Goal: Task Accomplishment & Management: Manage account settings

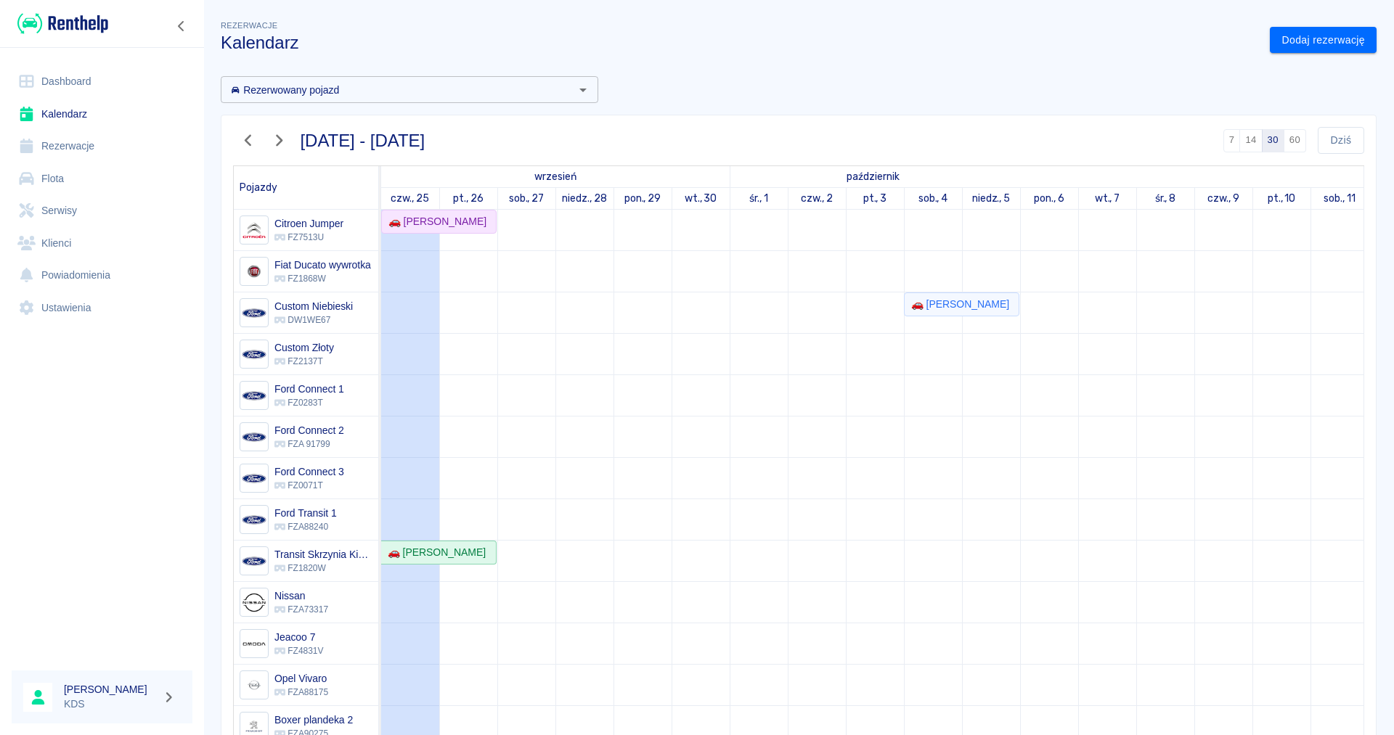
scroll to position [72, 0]
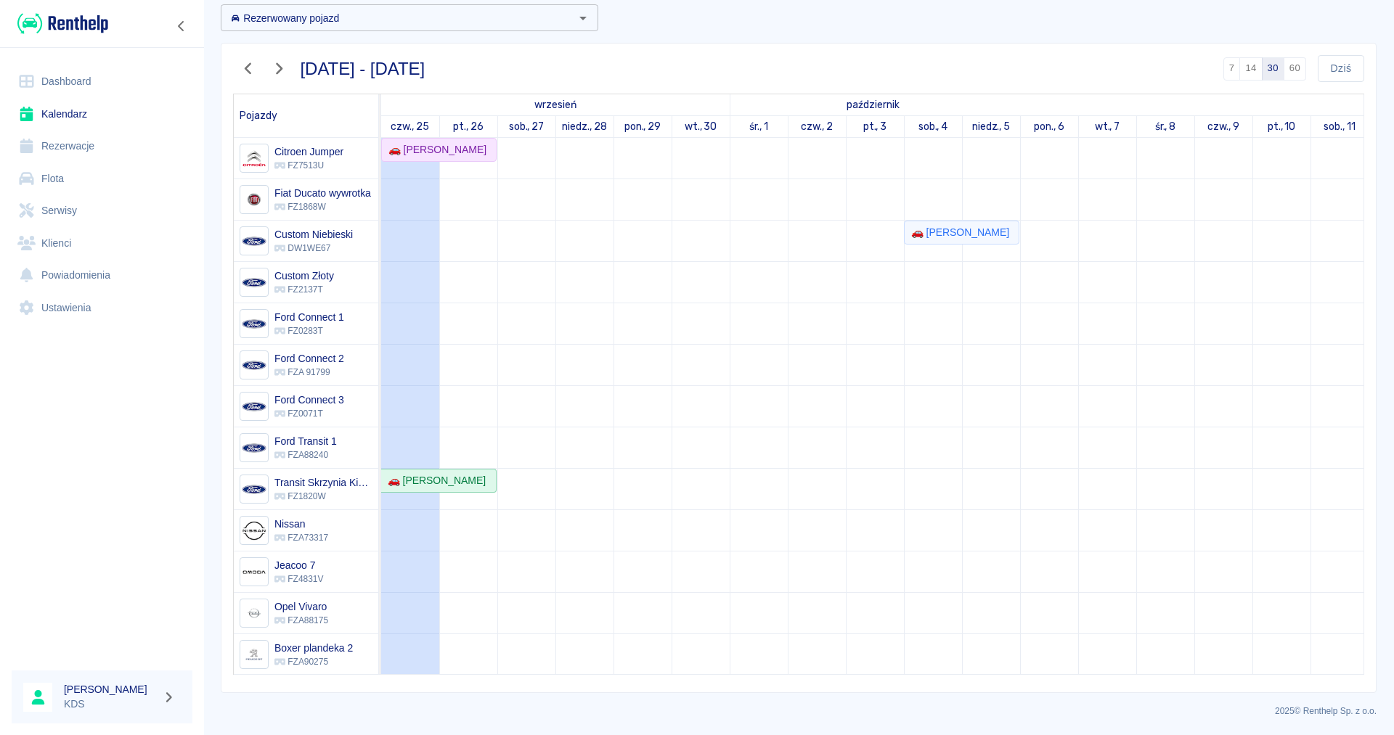
click at [75, 115] on link "Kalendarz" at bounding box center [102, 114] width 181 height 33
click at [255, 70] on icon "button" at bounding box center [248, 68] width 19 height 15
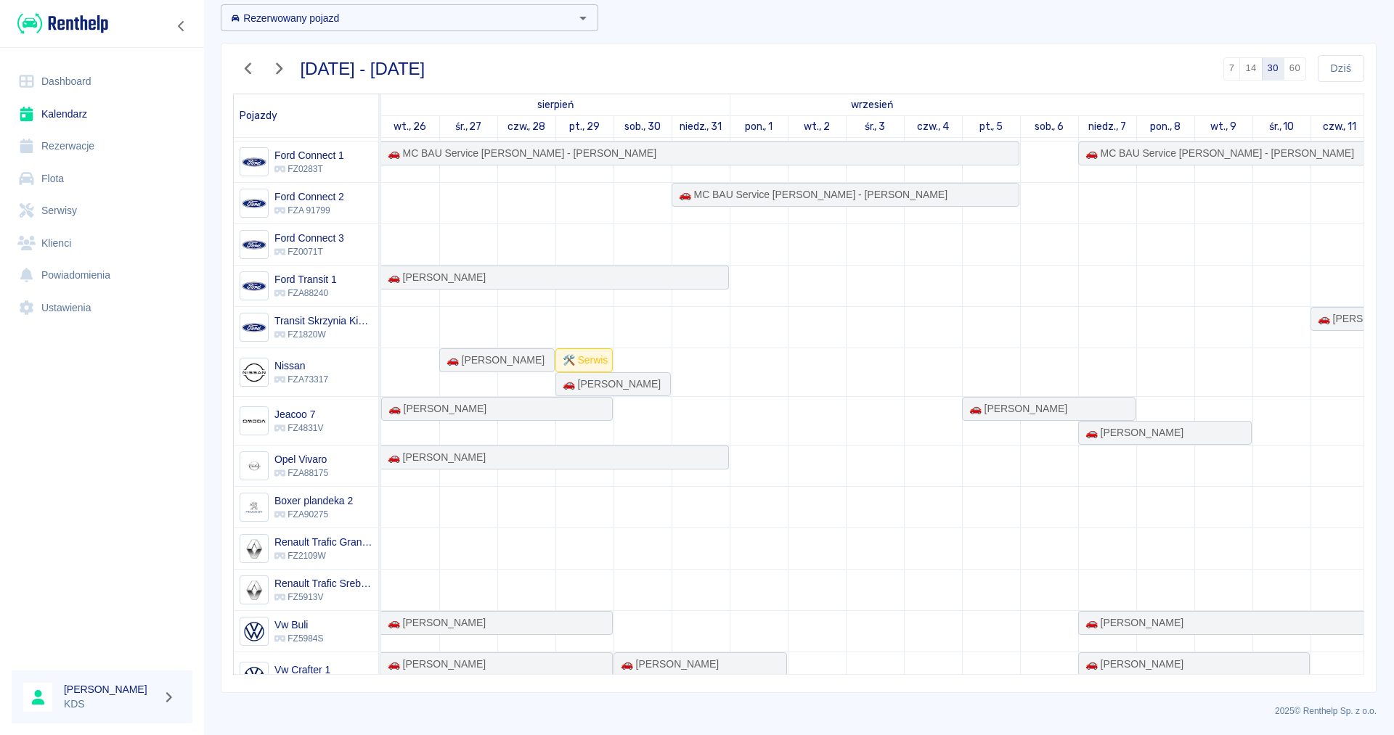
scroll to position [278, 0]
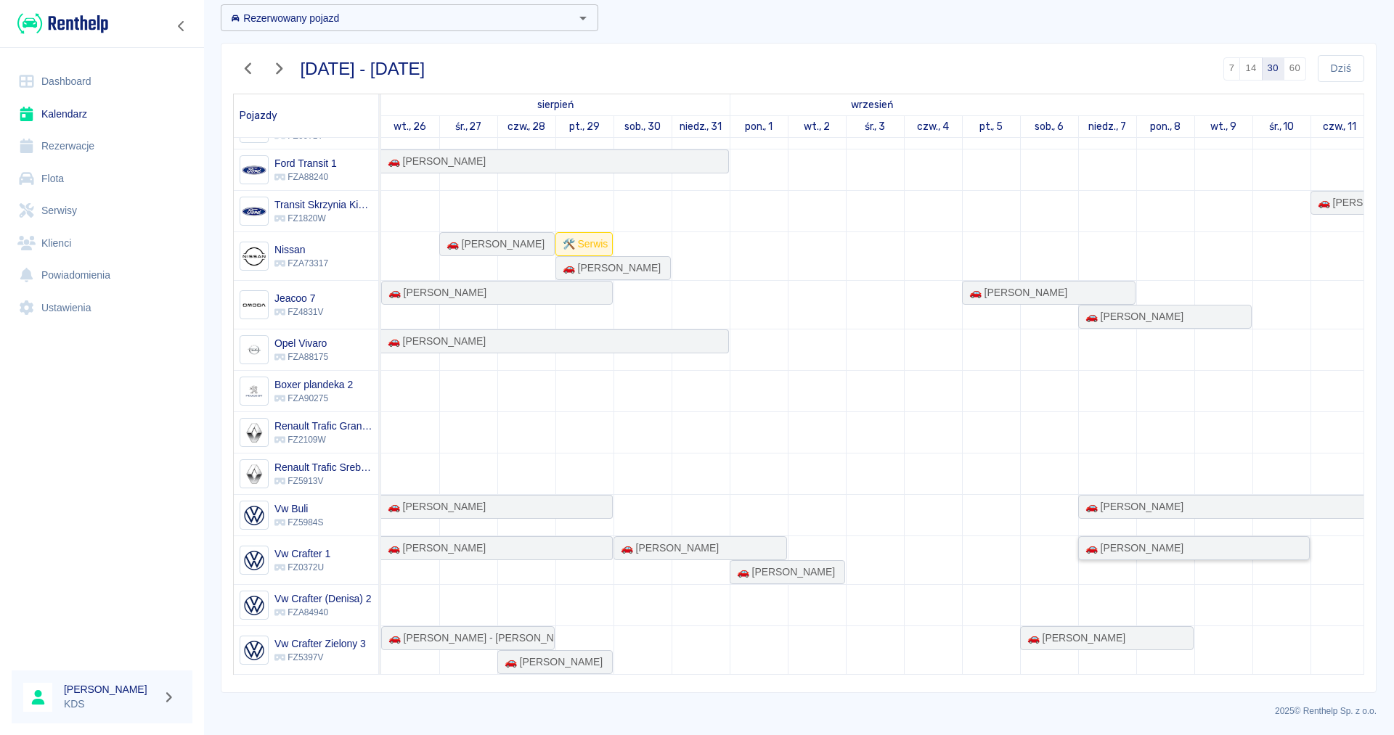
click at [1203, 556] on div "🚗 [PERSON_NAME]" at bounding box center [1193, 548] width 229 height 15
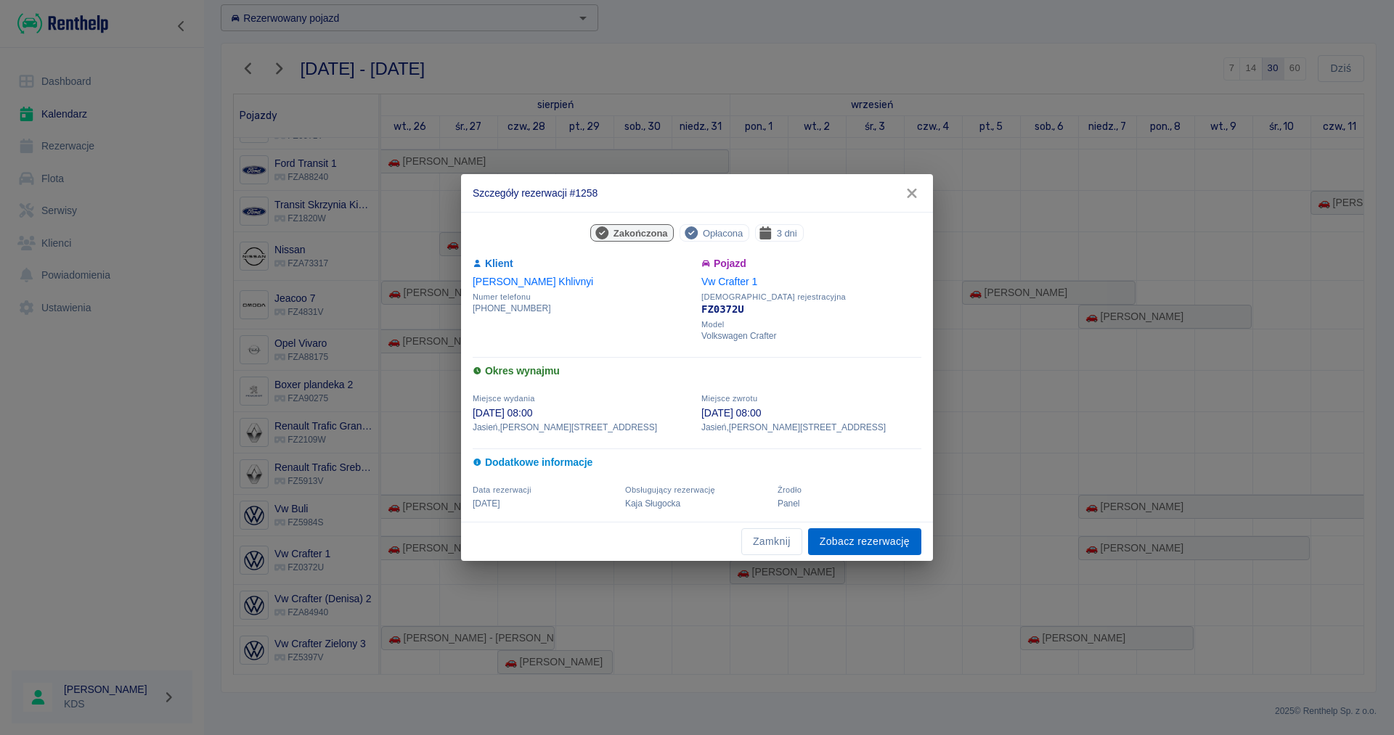
click at [876, 547] on link "Zobacz rezerwację" at bounding box center [864, 541] width 113 height 27
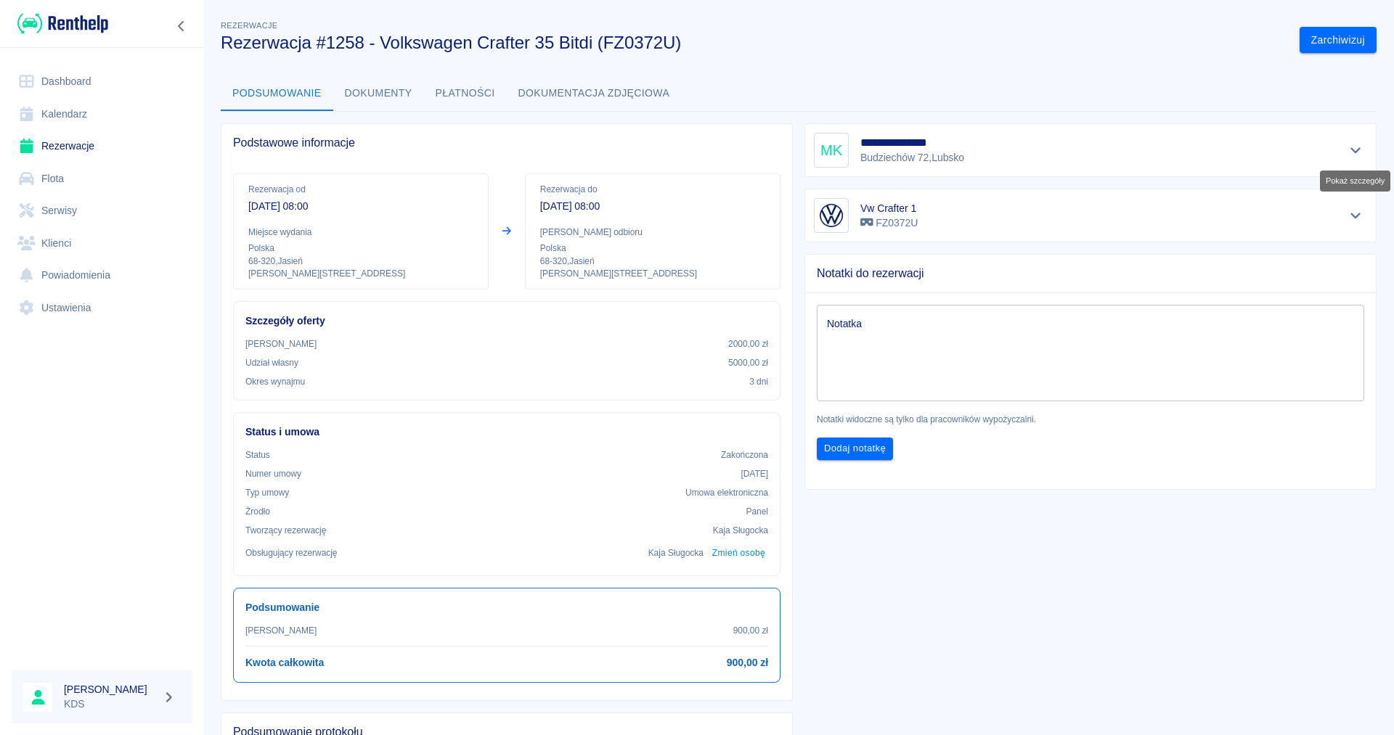
click at [1357, 145] on icon "Pokaż szczegóły" at bounding box center [1355, 150] width 17 height 13
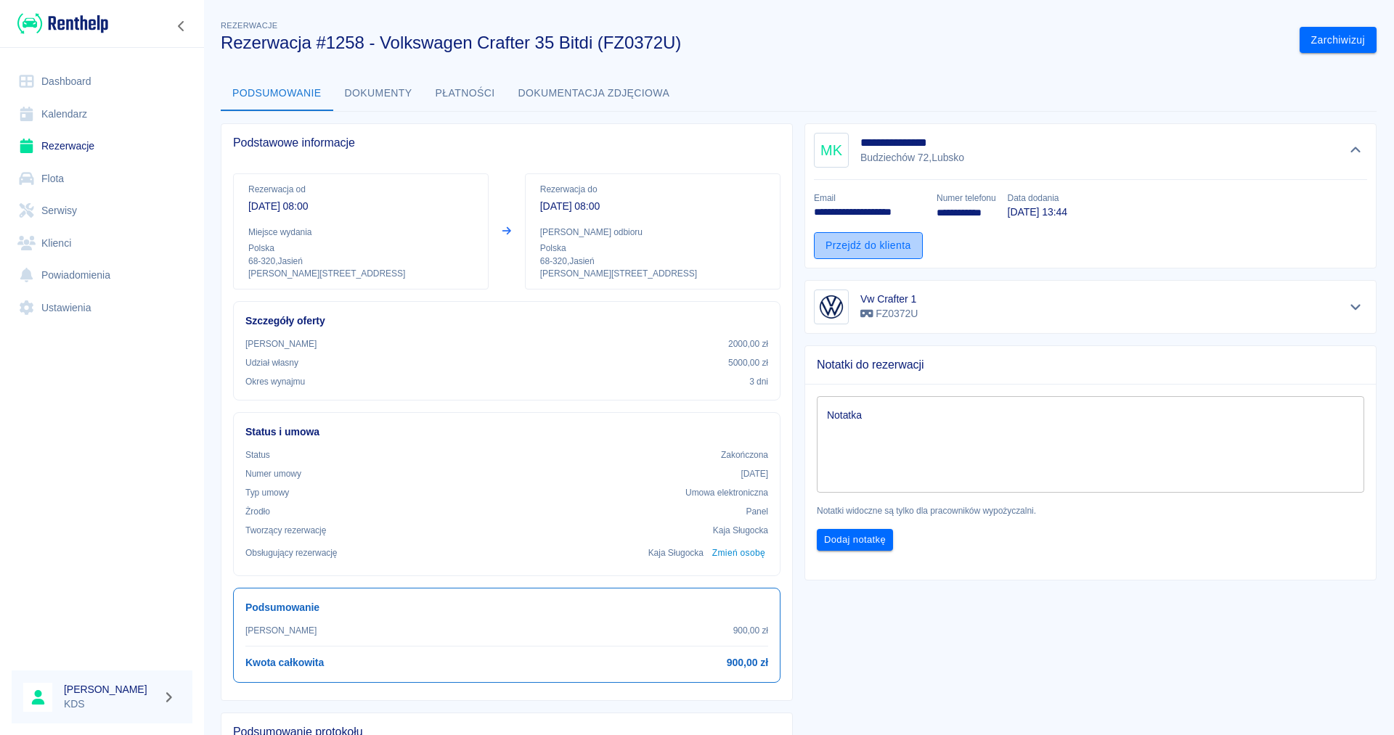
click at [884, 236] on link "Przejdź do klienta" at bounding box center [868, 245] width 109 height 27
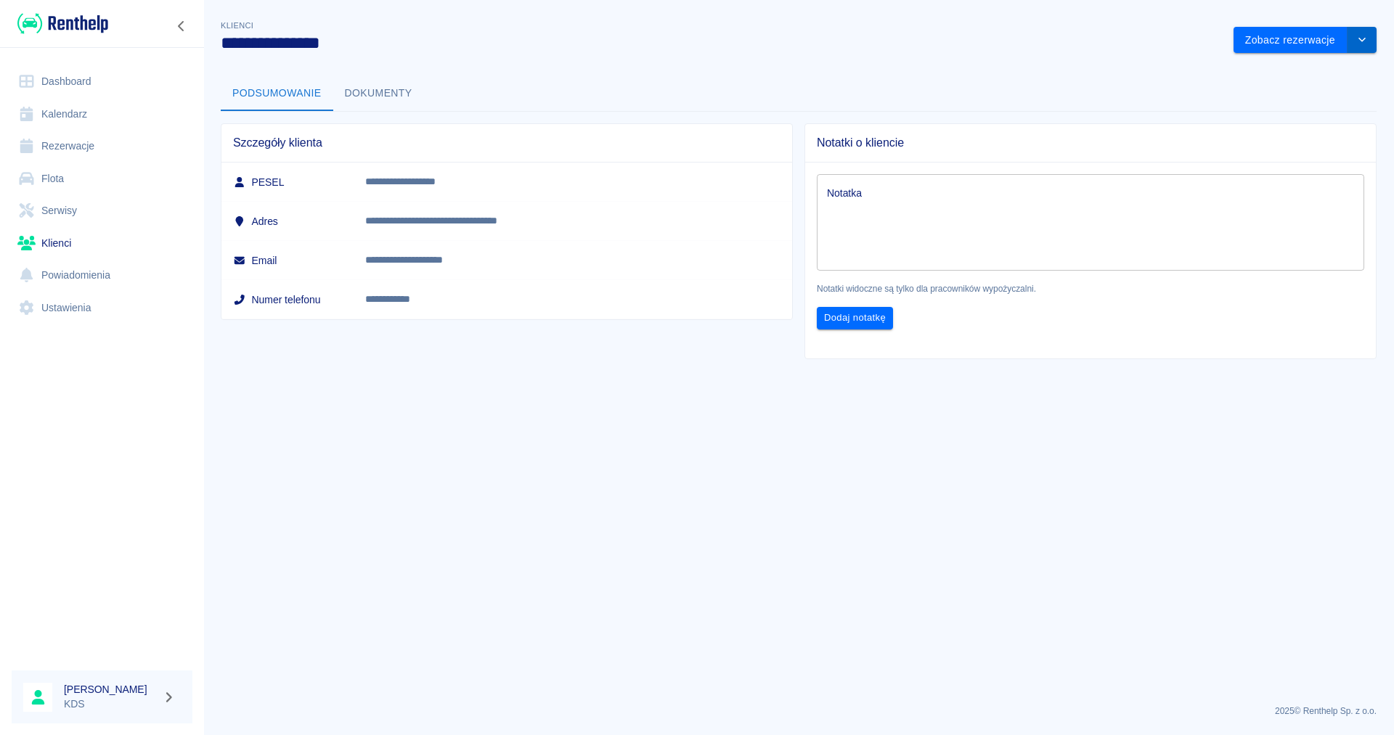
click at [1369, 37] on button "drop-down" at bounding box center [1361, 40] width 29 height 27
click at [1336, 74] on li "Edytuj klienta" at bounding box center [1304, 71] width 131 height 24
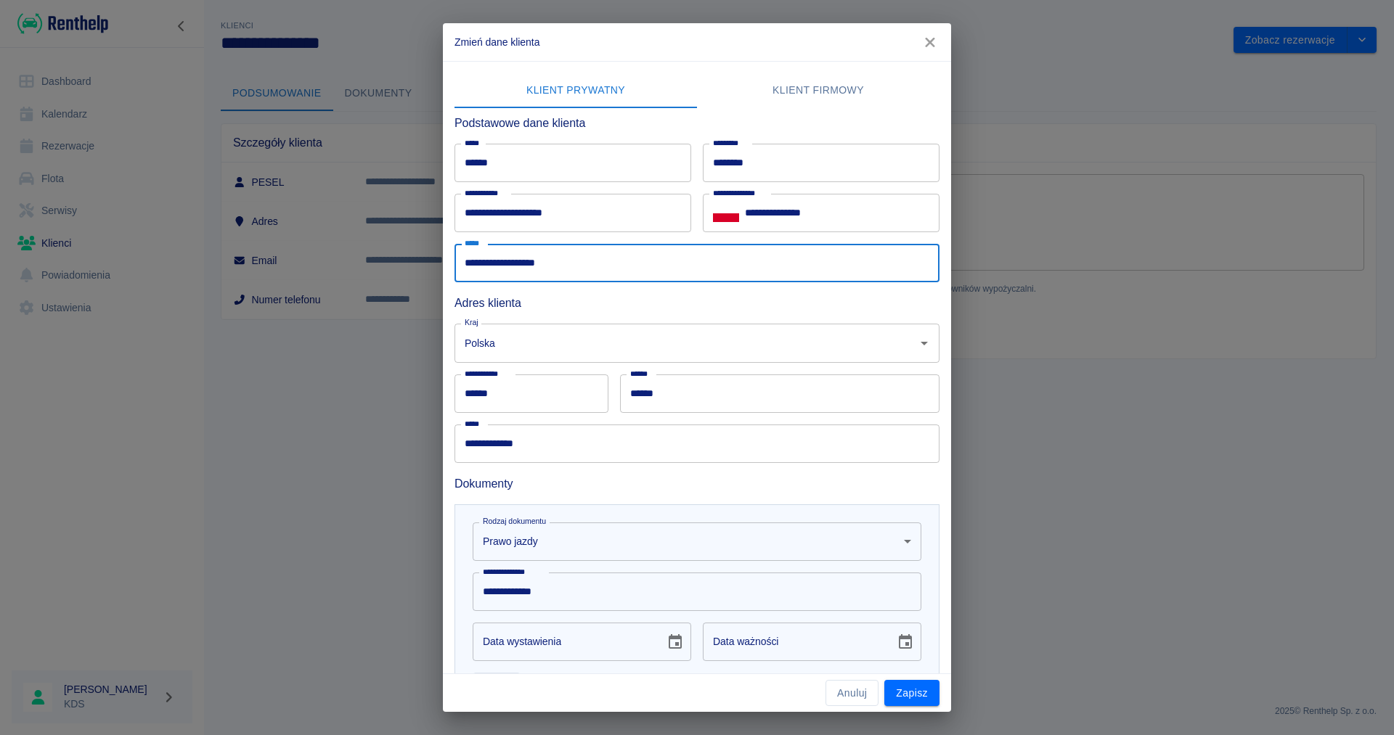
click at [677, 266] on input "**********" at bounding box center [696, 263] width 485 height 38
type input "**********"
click at [915, 683] on button "Zapisz" at bounding box center [911, 693] width 55 height 27
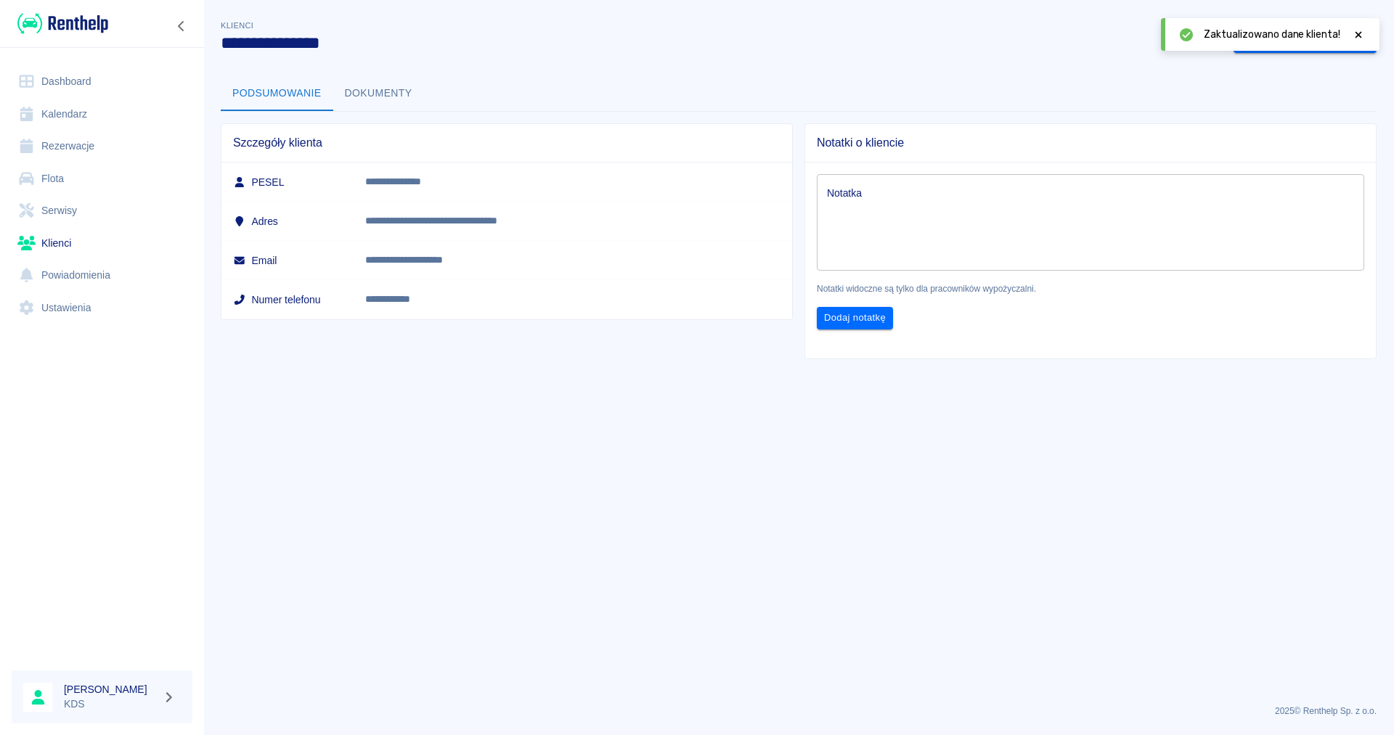
click at [1359, 35] on icon at bounding box center [1358, 34] width 7 height 7
click at [1368, 42] on button "drop-down" at bounding box center [1361, 40] width 29 height 27
click at [1318, 70] on li "Edytuj klienta" at bounding box center [1304, 71] width 131 height 24
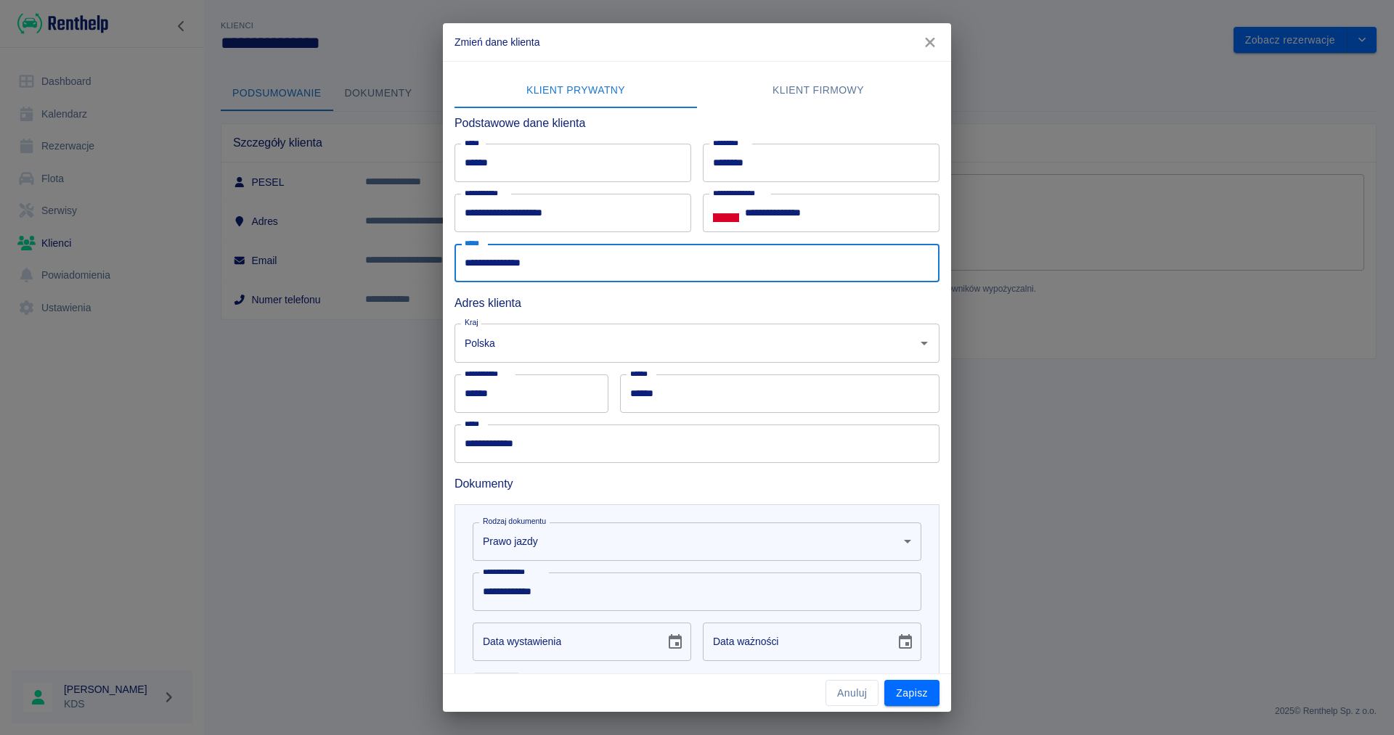
click at [511, 264] on input "**********" at bounding box center [696, 263] width 485 height 38
type input "**********"
drag, startPoint x: 909, startPoint y: 696, endPoint x: 919, endPoint y: 697, distance: 10.2
click at [919, 697] on button "Zapisz" at bounding box center [911, 693] width 55 height 27
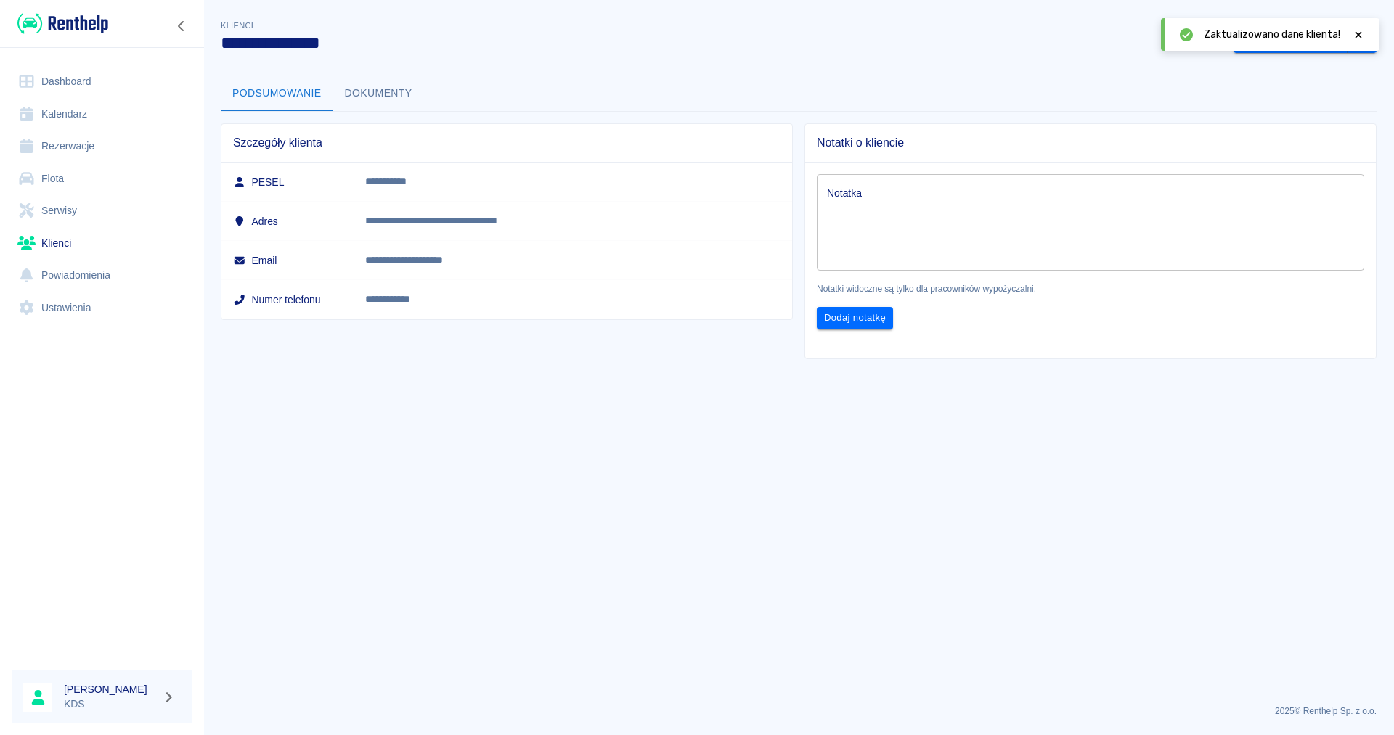
click at [520, 62] on div "**********" at bounding box center [798, 183] width 1190 height 354
click at [357, 94] on button "Dokumenty" at bounding box center [378, 93] width 91 height 35
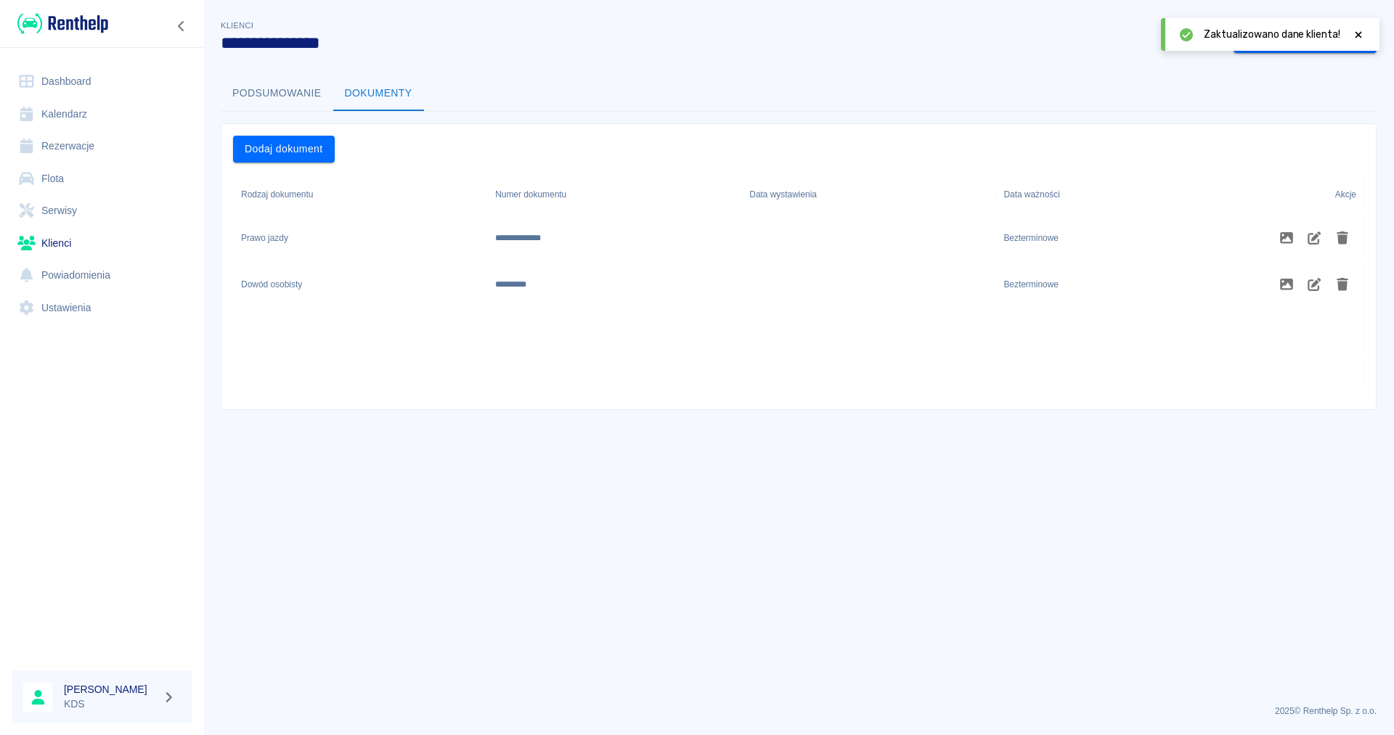
click at [183, 28] on icon "Zwiń nawigację" at bounding box center [181, 26] width 15 height 12
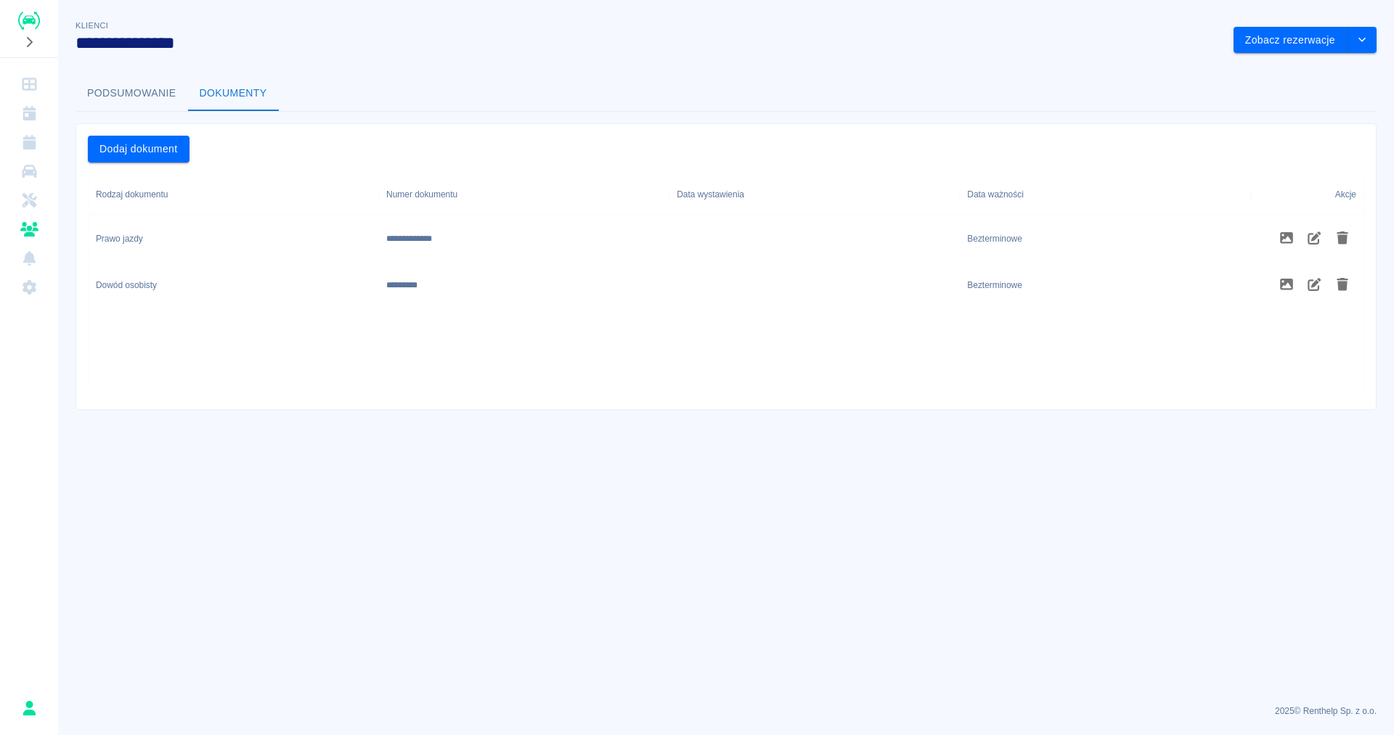
click at [183, 28] on div "**********" at bounding box center [643, 29] width 1158 height 47
click at [30, 44] on icon "Rozwiń nawigację" at bounding box center [30, 42] width 6 height 10
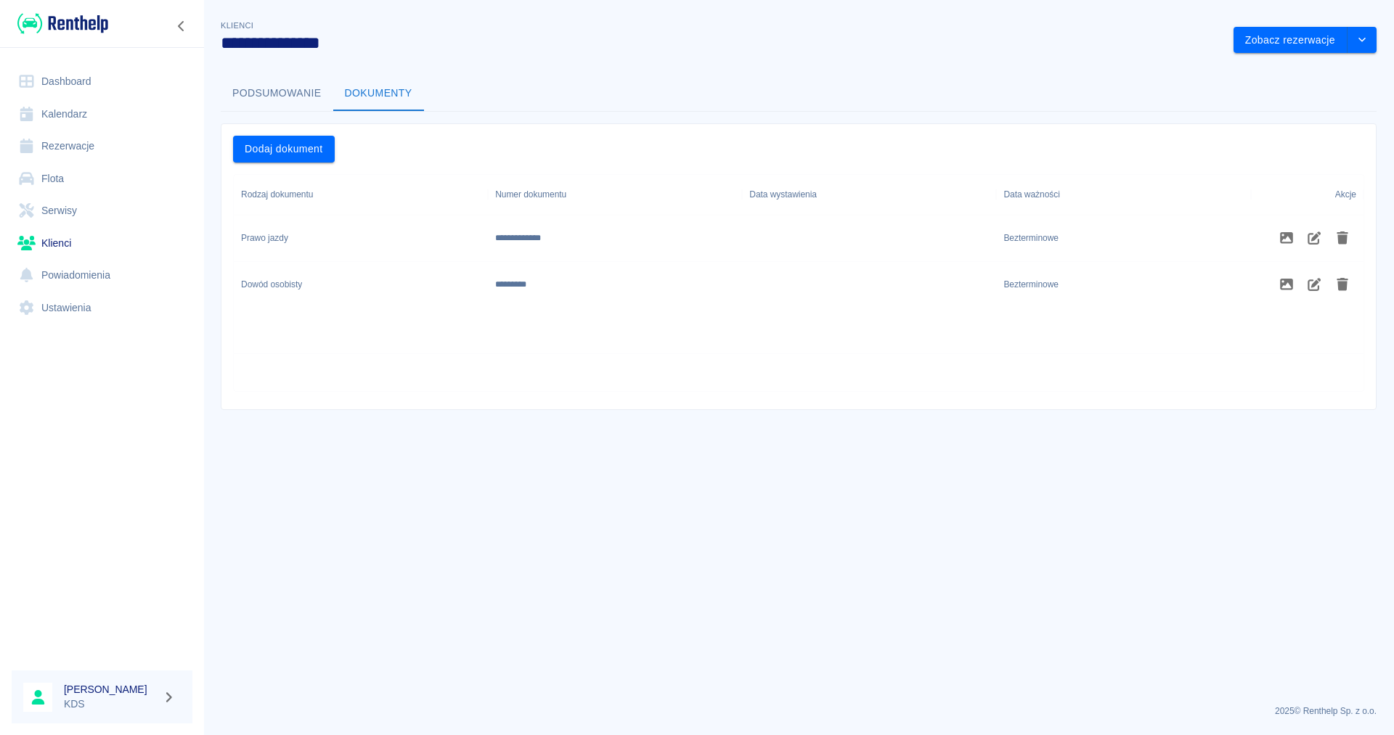
click at [70, 120] on link "Kalendarz" at bounding box center [102, 114] width 181 height 33
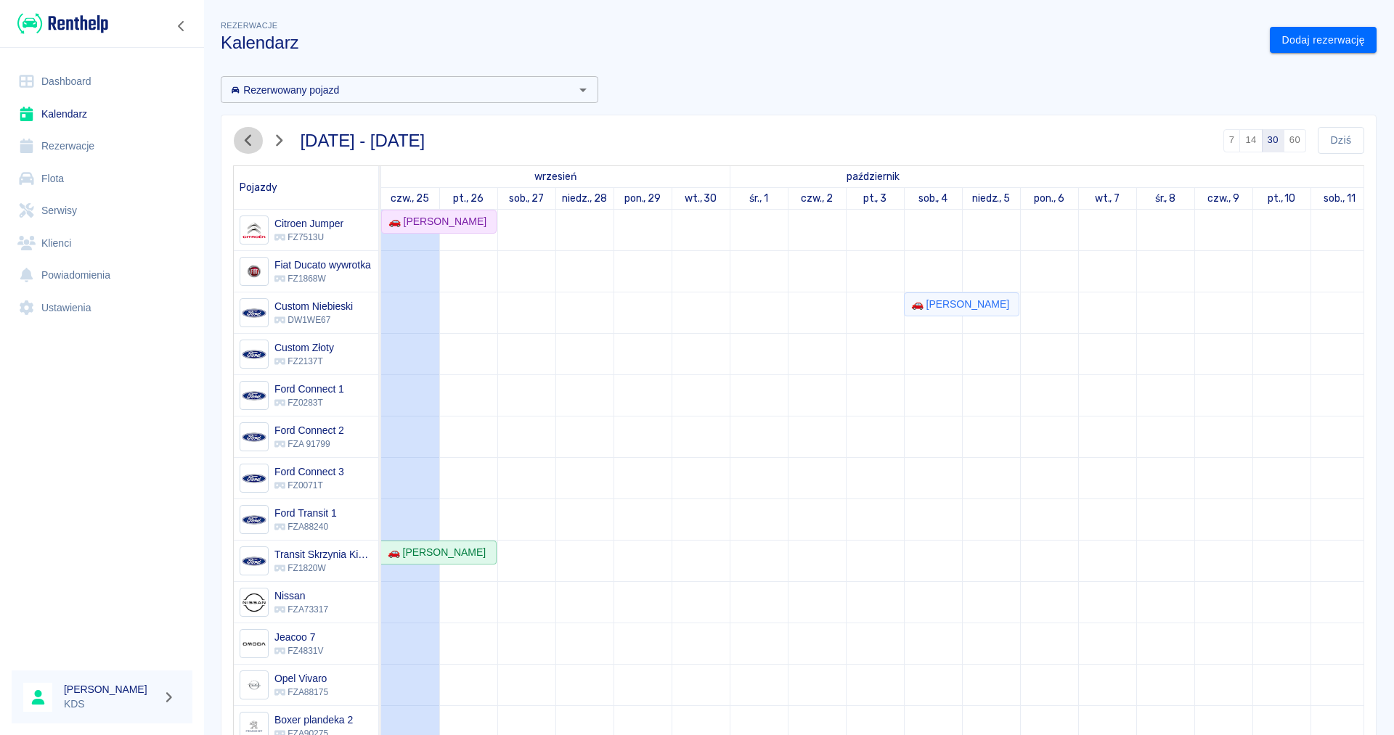
click at [244, 133] on button "button" at bounding box center [248, 140] width 30 height 27
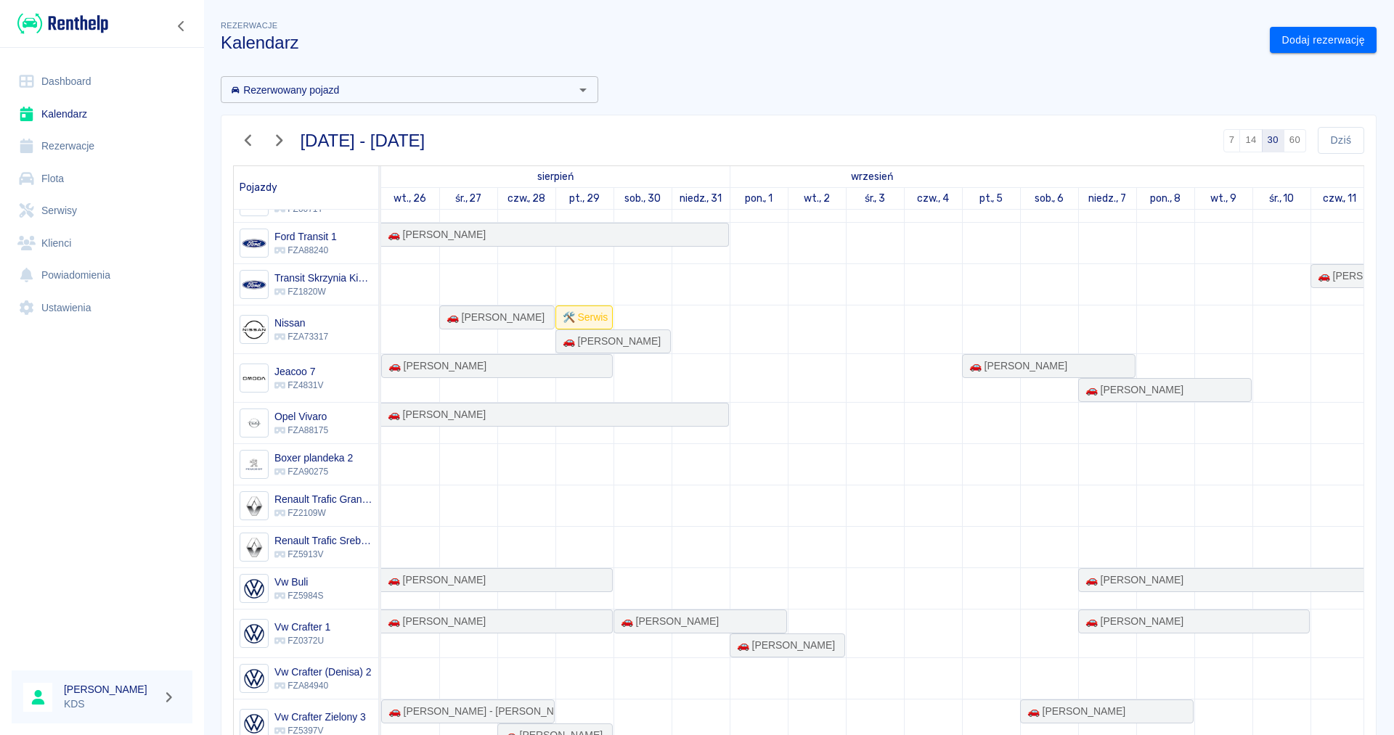
scroll to position [278, 0]
click at [1143, 626] on div "🚗 [PERSON_NAME]" at bounding box center [1131, 620] width 104 height 15
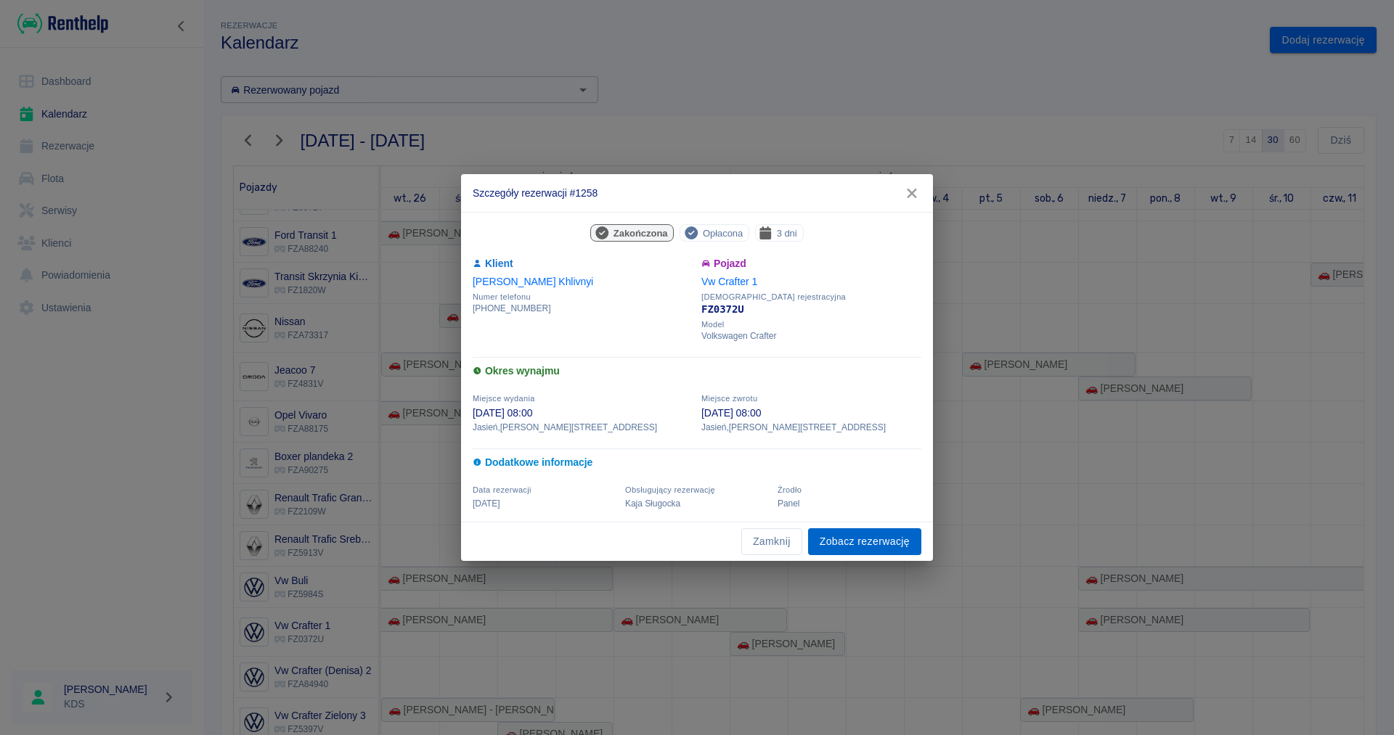
click at [851, 542] on link "Zobacz rezerwację" at bounding box center [864, 541] width 113 height 27
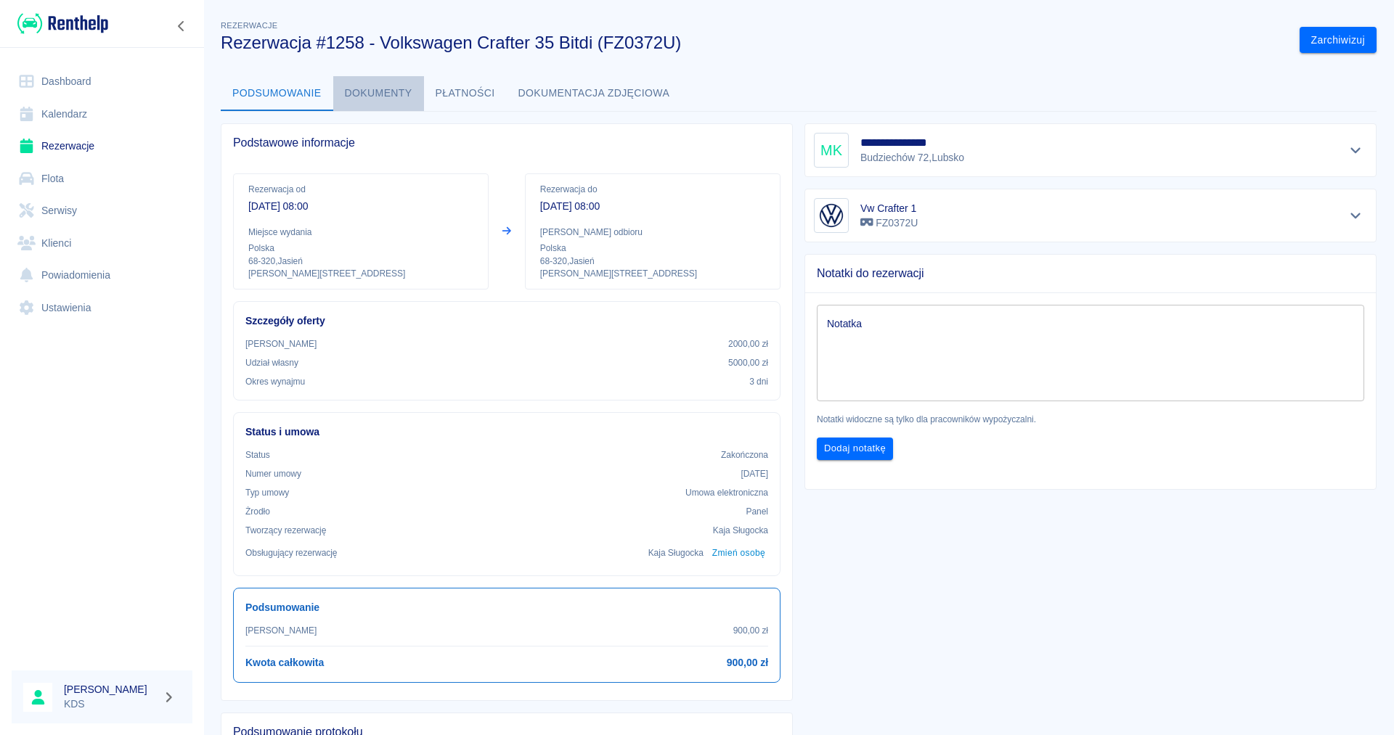
click at [362, 90] on button "Dokumenty" at bounding box center [378, 93] width 91 height 35
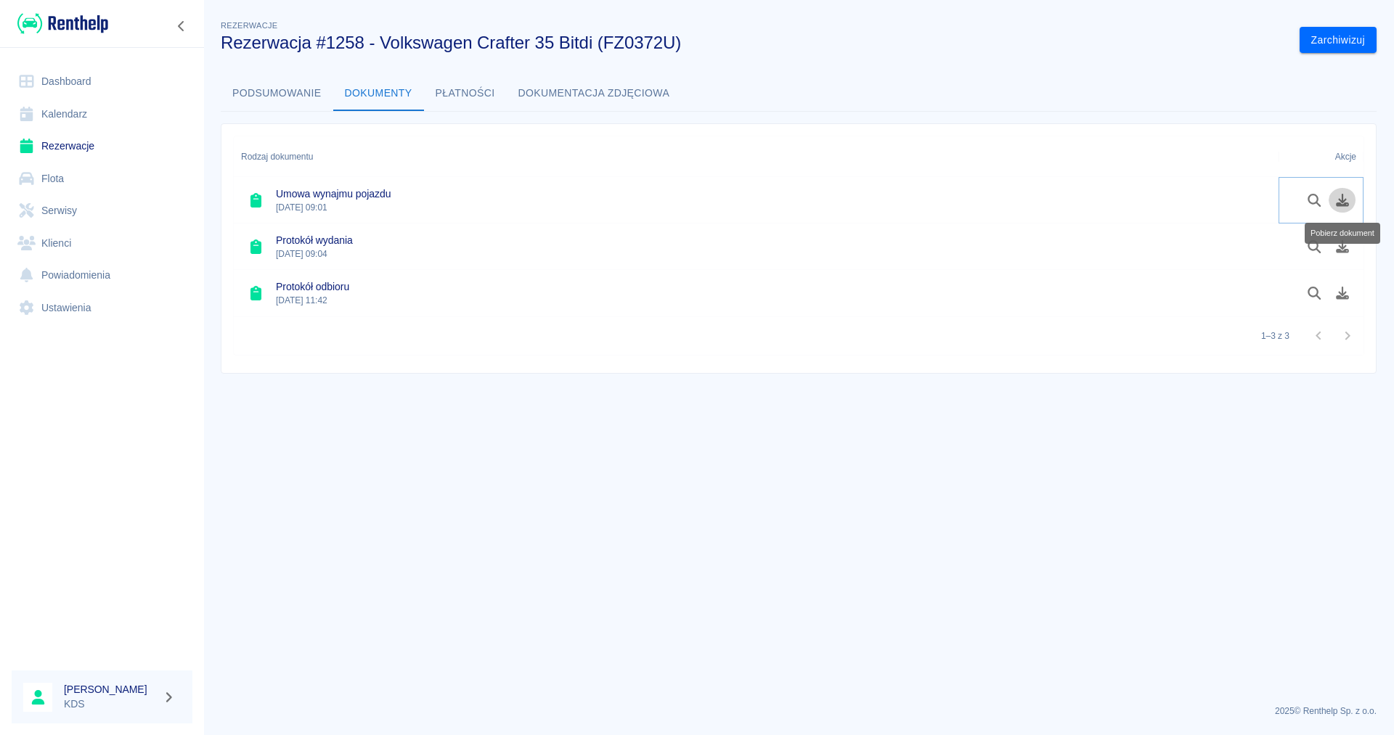
click at [1348, 206] on icon "Pobierz dokument" at bounding box center [1342, 200] width 13 height 13
